Goal: Task Accomplishment & Management: Manage account settings

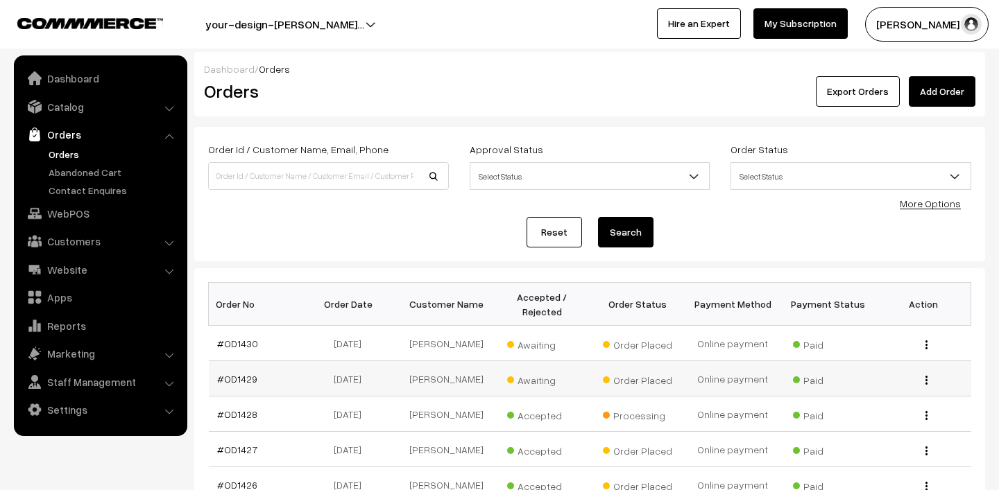
click at [533, 382] on span "Awaiting" at bounding box center [541, 379] width 69 height 18
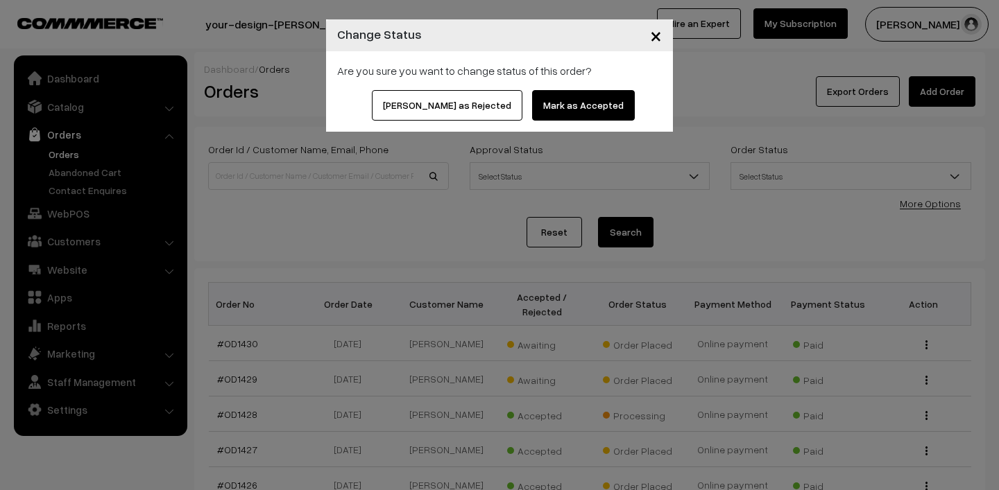
click at [558, 102] on button "Mark as Accepted" at bounding box center [583, 105] width 103 height 31
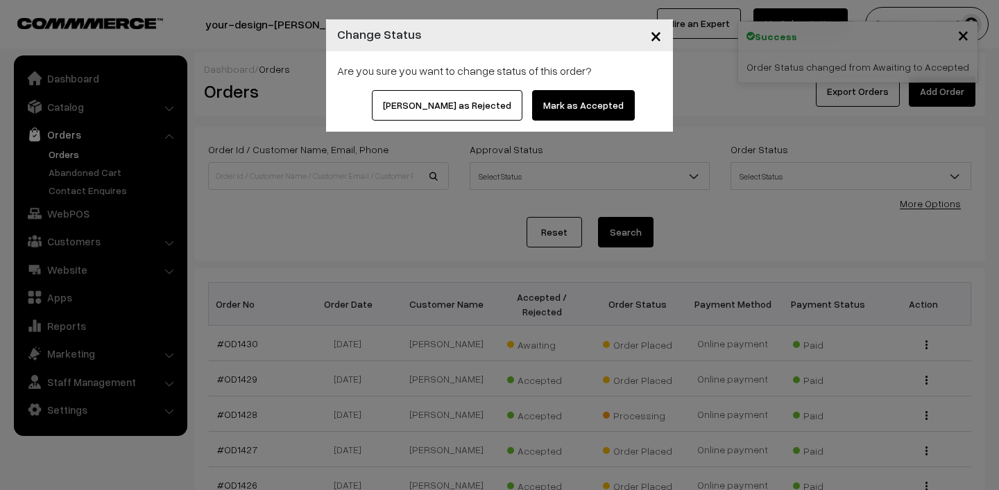
click at [542, 106] on button "Mark as Accepted" at bounding box center [583, 105] width 103 height 31
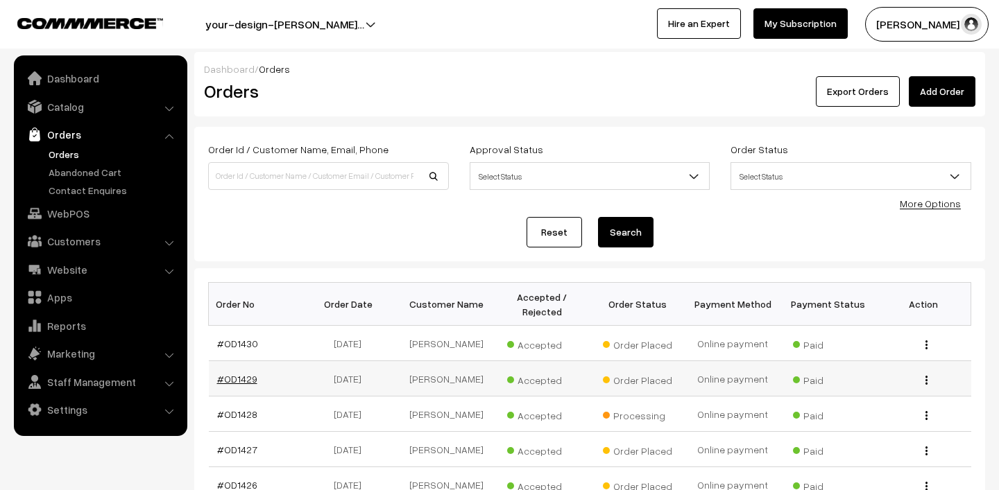
click at [236, 376] on link "#OD1429" at bounding box center [237, 379] width 40 height 12
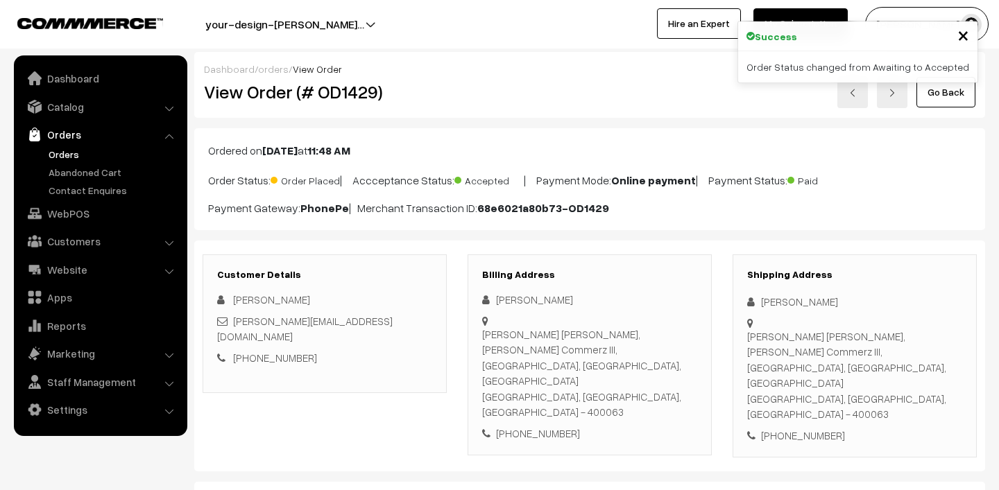
scroll to position [166, 0]
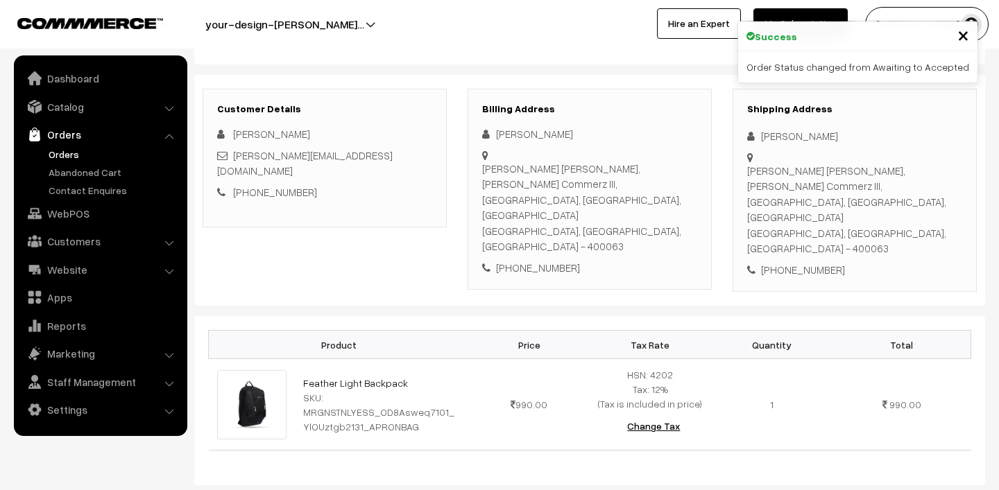
click at [325, 377] on link "Feather Light Backpack" at bounding box center [355, 383] width 105 height 12
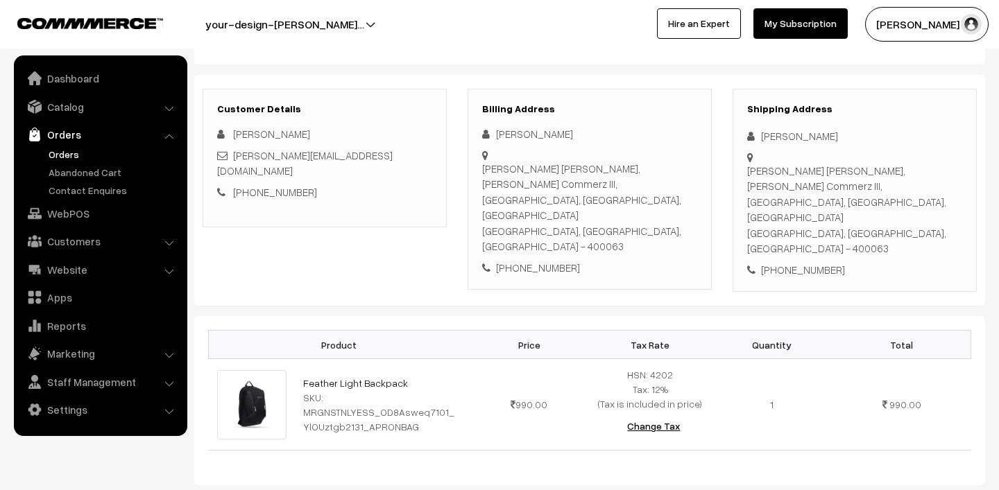
click at [60, 153] on link "Orders" at bounding box center [113, 154] width 137 height 15
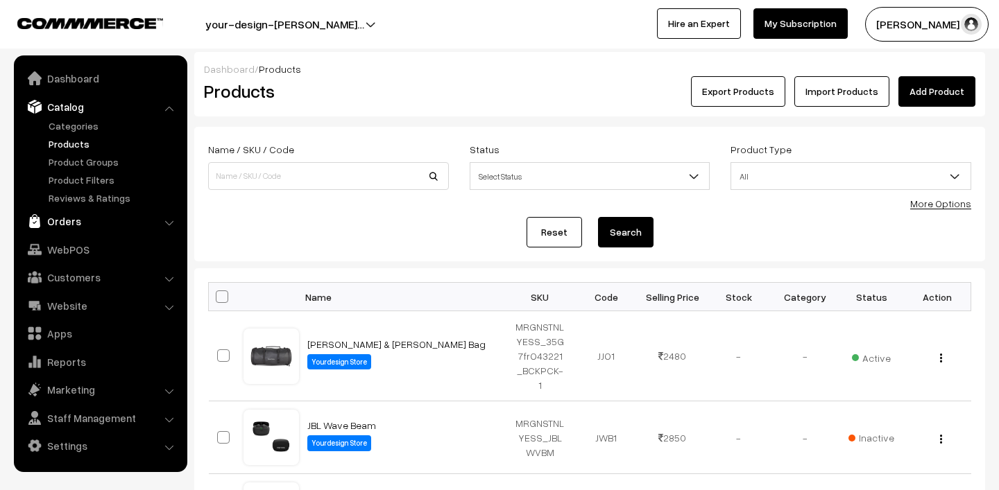
click at [63, 221] on link "Orders" at bounding box center [99, 221] width 165 height 25
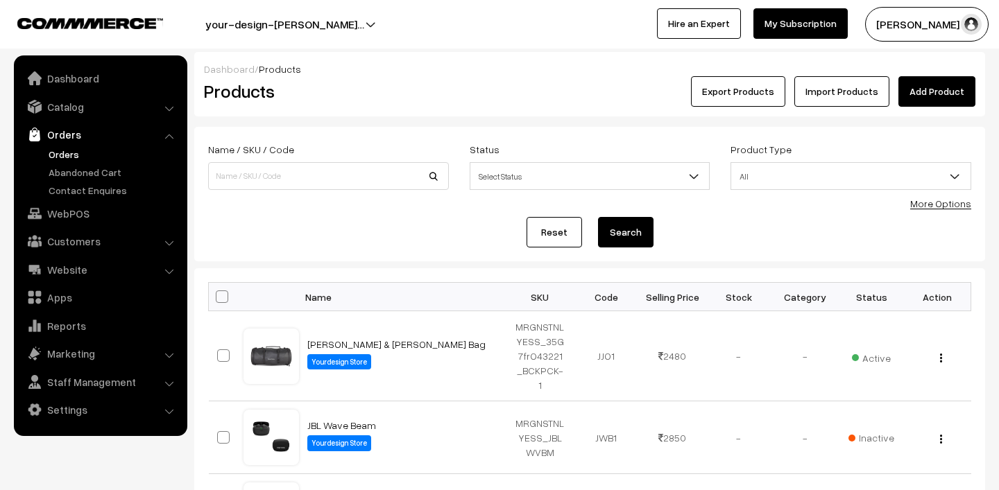
click at [69, 155] on link "Orders" at bounding box center [113, 154] width 137 height 15
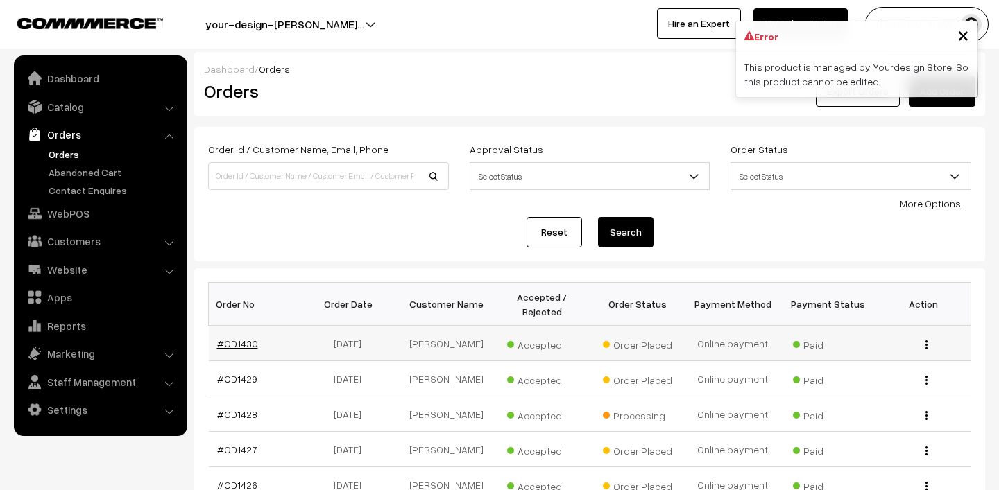
click at [235, 341] on link "#OD1430" at bounding box center [237, 344] width 41 height 12
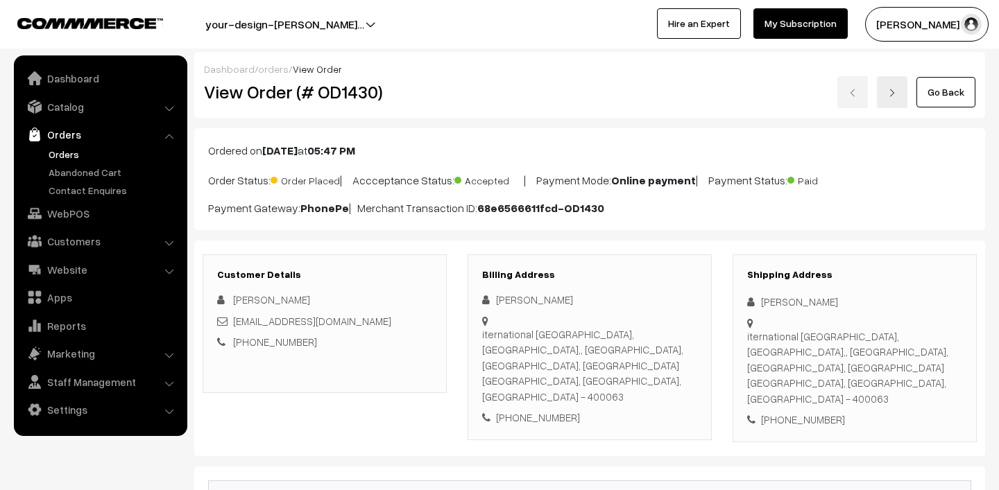
scroll to position [318, 0]
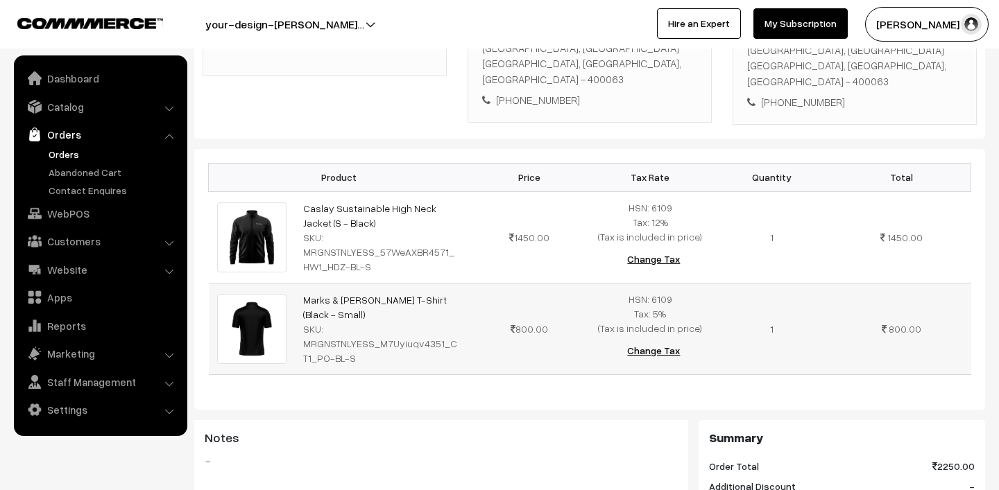
drag, startPoint x: 298, startPoint y: 261, endPoint x: 336, endPoint y: 283, distance: 44.7
click at [336, 283] on td "Marks & Spencer Polo T-Shirt (Black - Small) SKU: MRGNSTNLYESS_M7Uyiuqv4351_CT1…" at bounding box center [381, 329] width 173 height 92
copy link "Marks & Spencer Polo T-Shirt (Black - Small)"
drag, startPoint x: 298, startPoint y: 169, endPoint x: 365, endPoint y: 191, distance: 70.6
click at [365, 191] on td "Caslay Sustainable High Neck Jacket (S - Black) SKU: MRGNSTNLYESS_57WeAXBR4571_…" at bounding box center [381, 237] width 173 height 92
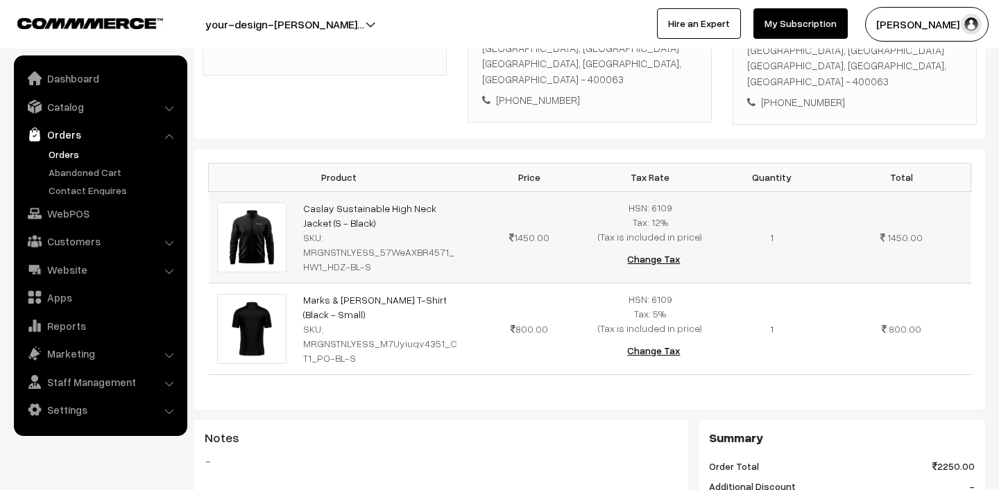
copy link "Caslay Sustainable High Neck Jacket (S - Black)"
click at [74, 147] on link "Orders" at bounding box center [113, 154] width 137 height 15
